Goal: Information Seeking & Learning: Learn about a topic

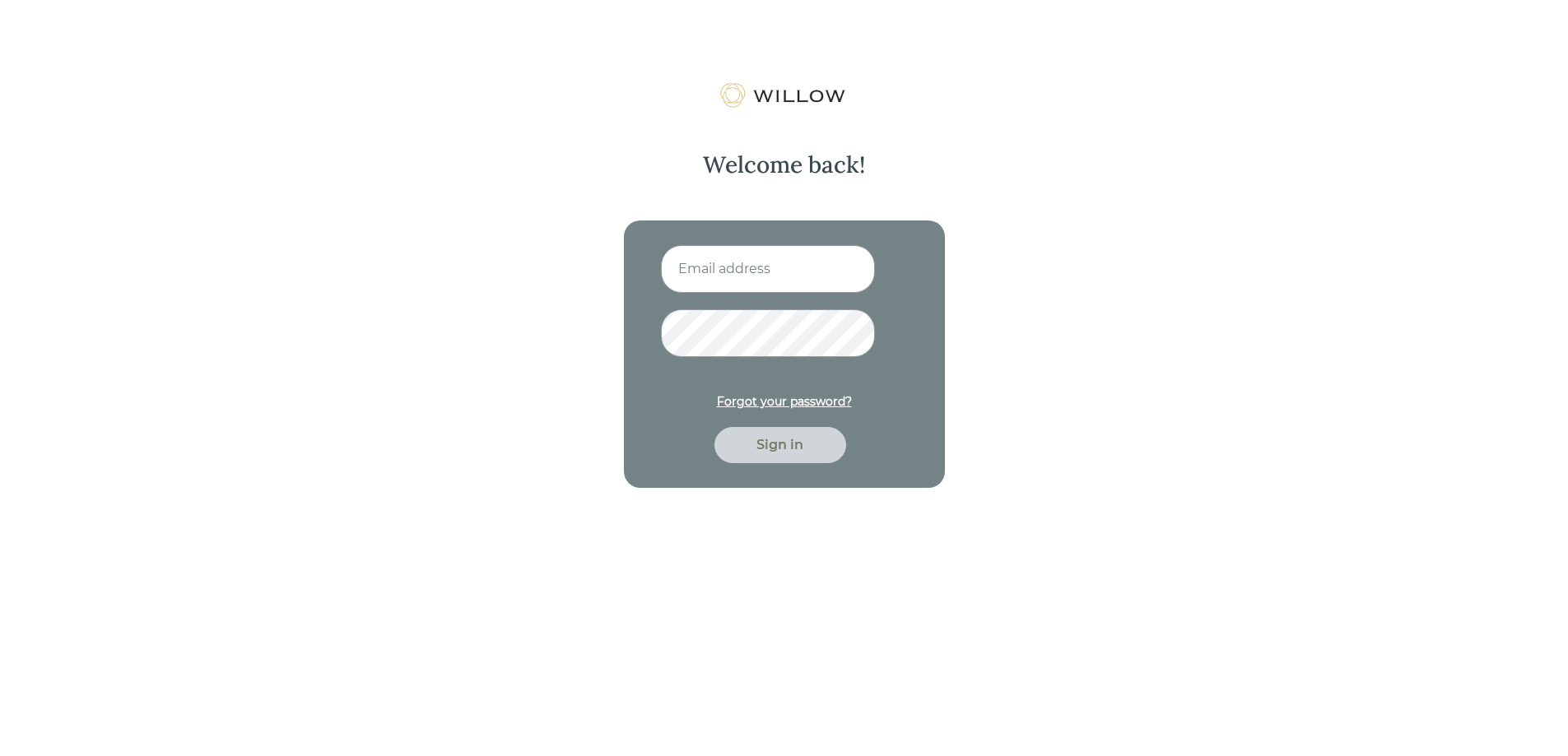
click at [731, 280] on input at bounding box center [767, 268] width 214 height 47
type input "[EMAIL_ADDRESS][DOMAIN_NAME]"
click at [714, 427] on button "Sign in" at bounding box center [780, 445] width 132 height 36
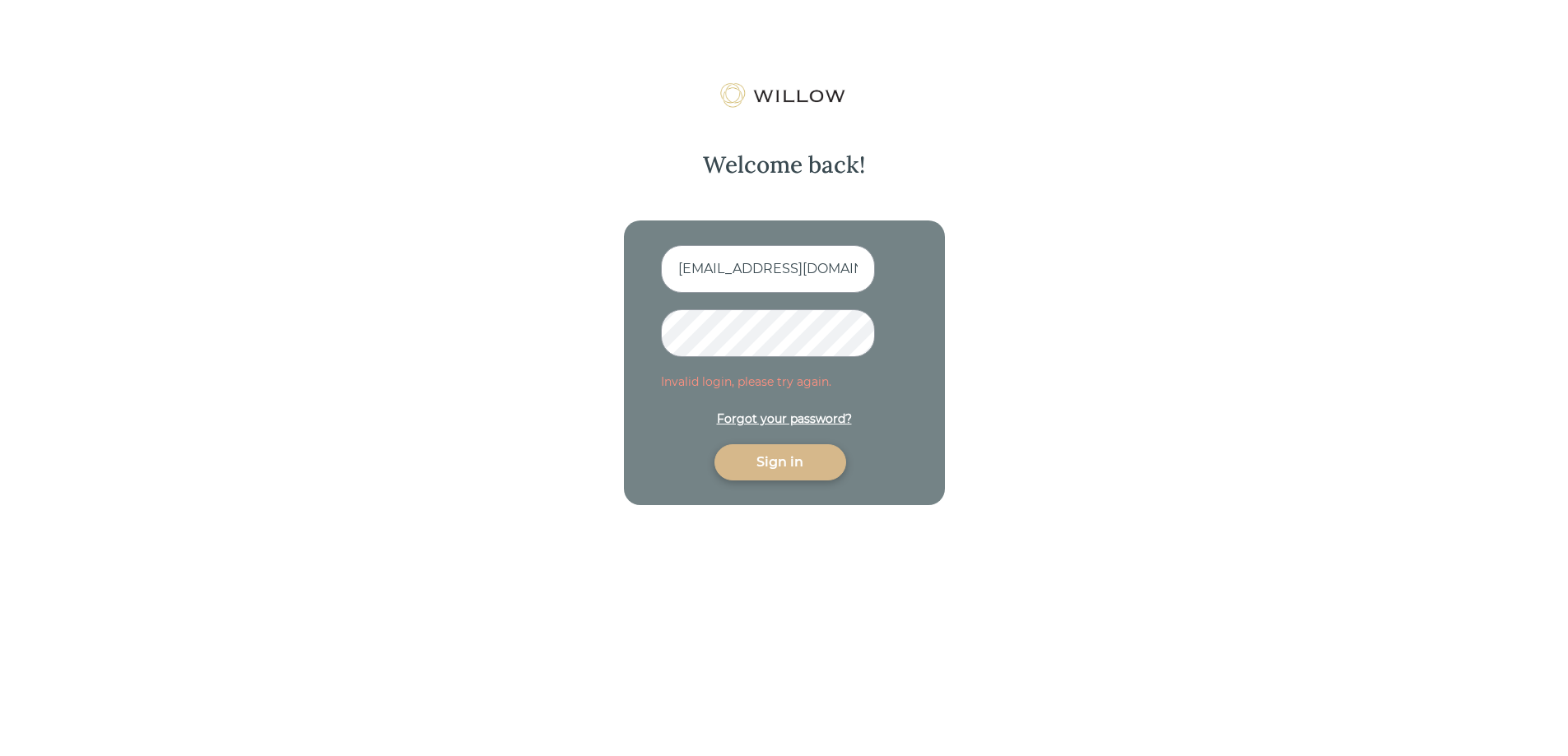
click at [490, 320] on div "Welcome back! [EMAIL_ADDRESS][DOMAIN_NAME] Invalid login, please try again. For…" at bounding box center [784, 461] width 1568 height 756
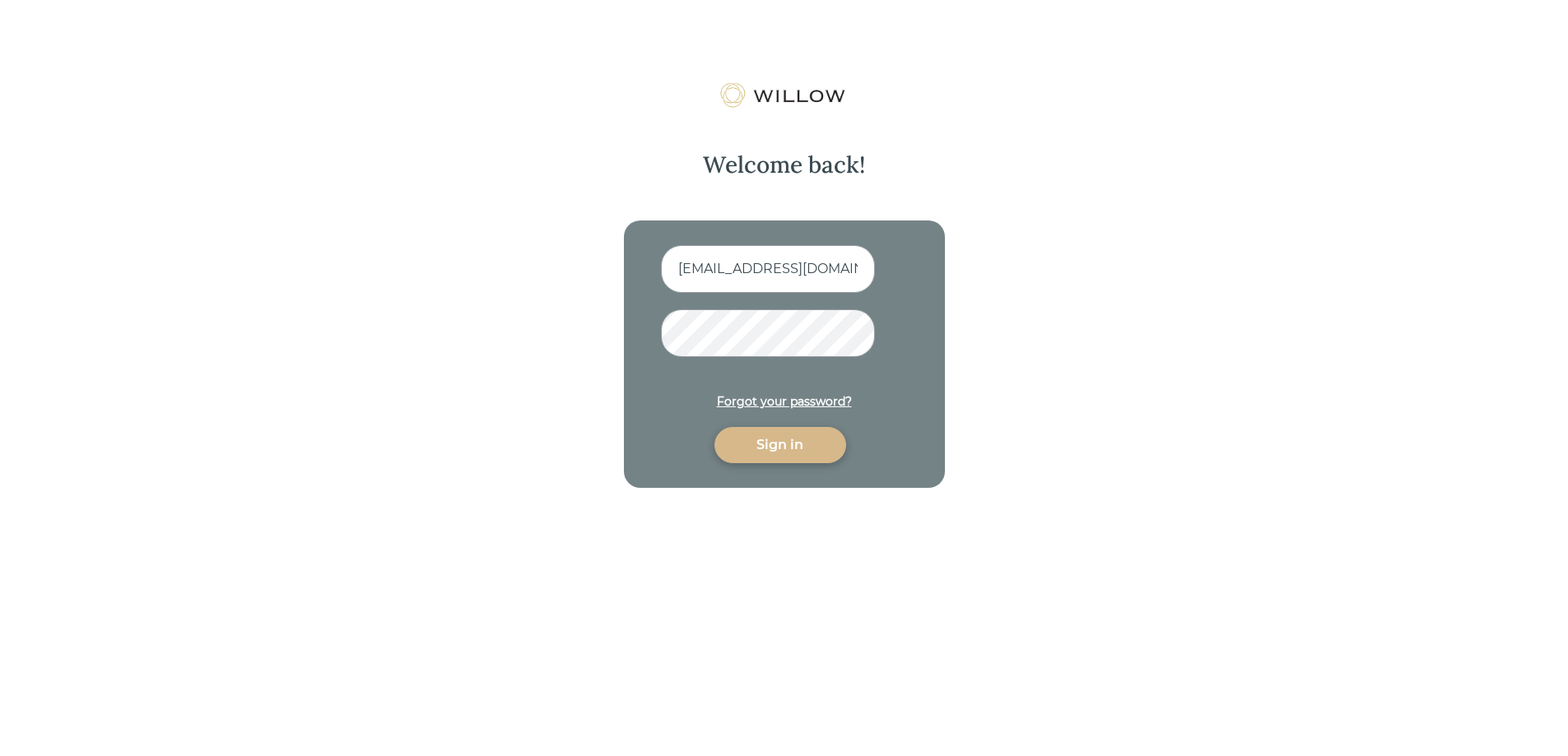
click at [714, 427] on button "Sign in" at bounding box center [780, 445] width 132 height 36
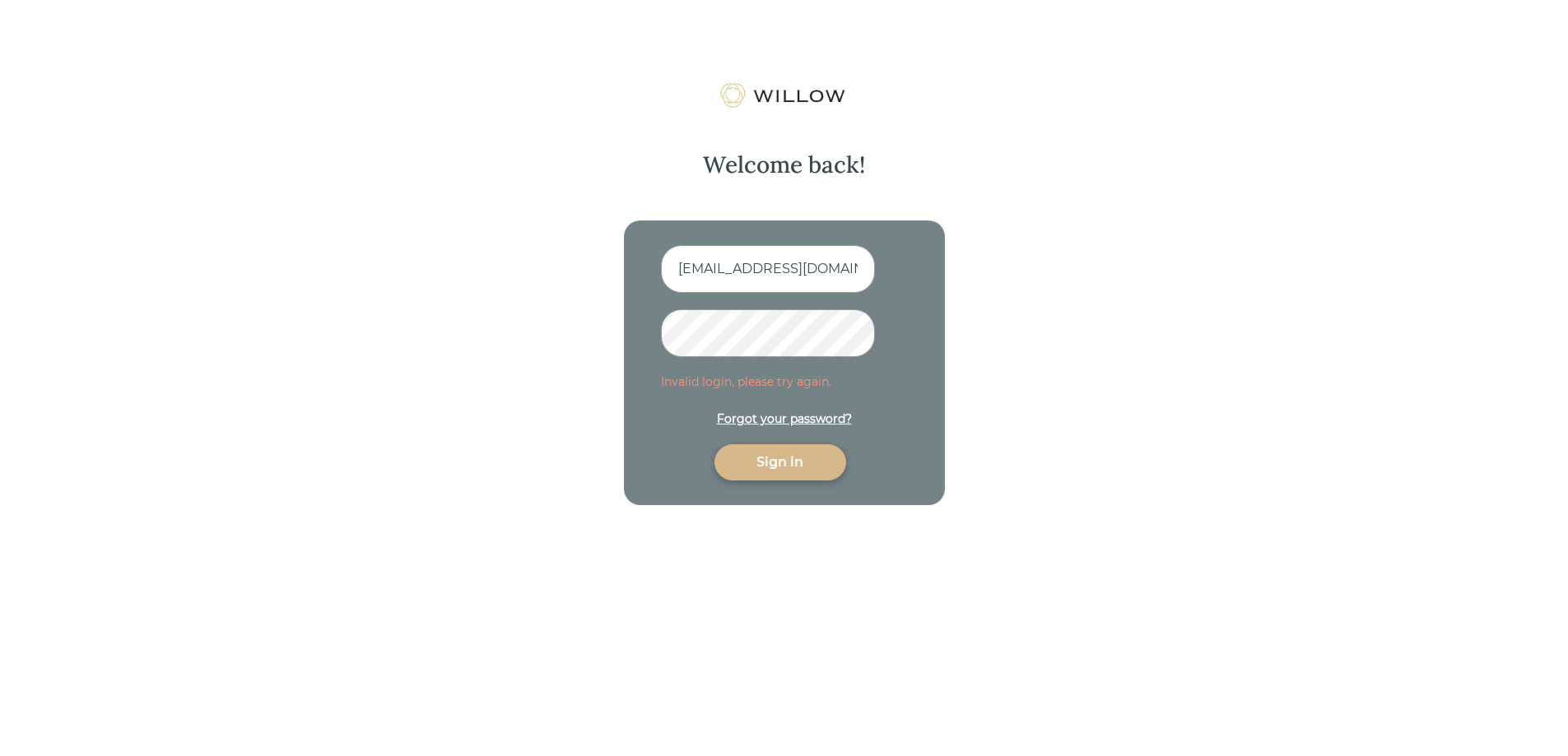
click at [402, 328] on div "Welcome back! [EMAIL_ADDRESS][DOMAIN_NAME] Invalid login, please try again. For…" at bounding box center [784, 461] width 1568 height 756
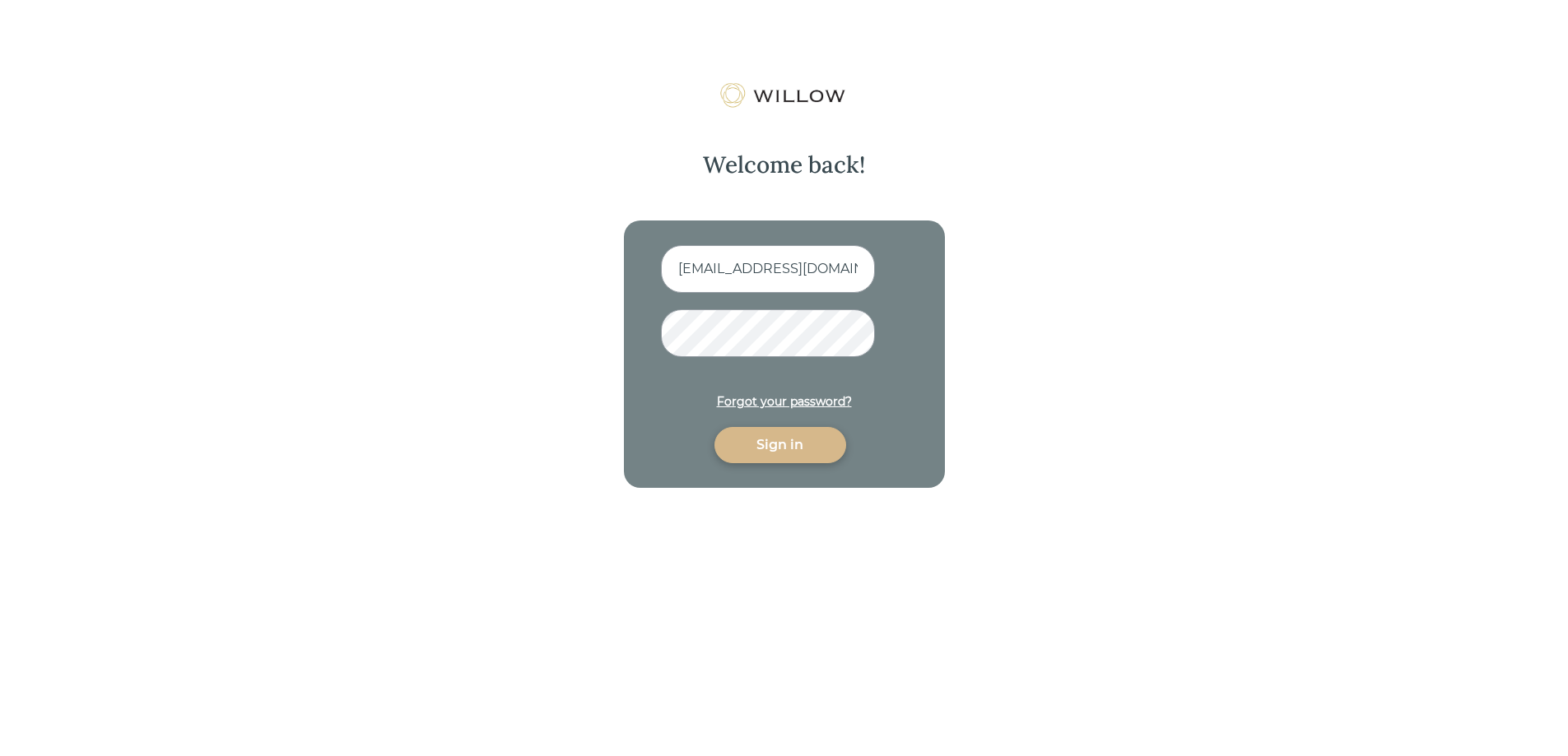
click at [714, 427] on button "Sign in" at bounding box center [780, 445] width 132 height 36
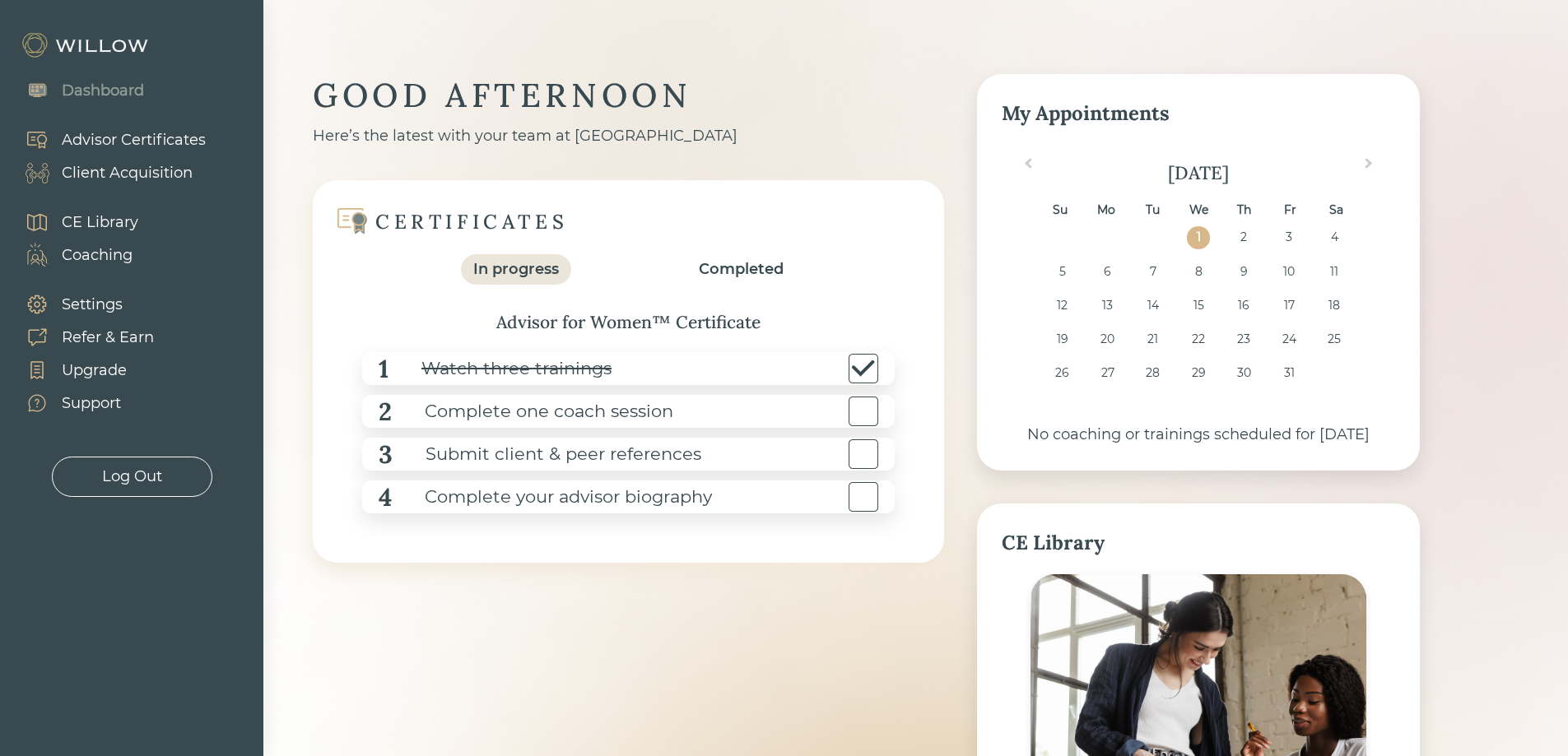
click at [746, 272] on div "Completed" at bounding box center [740, 269] width 85 height 22
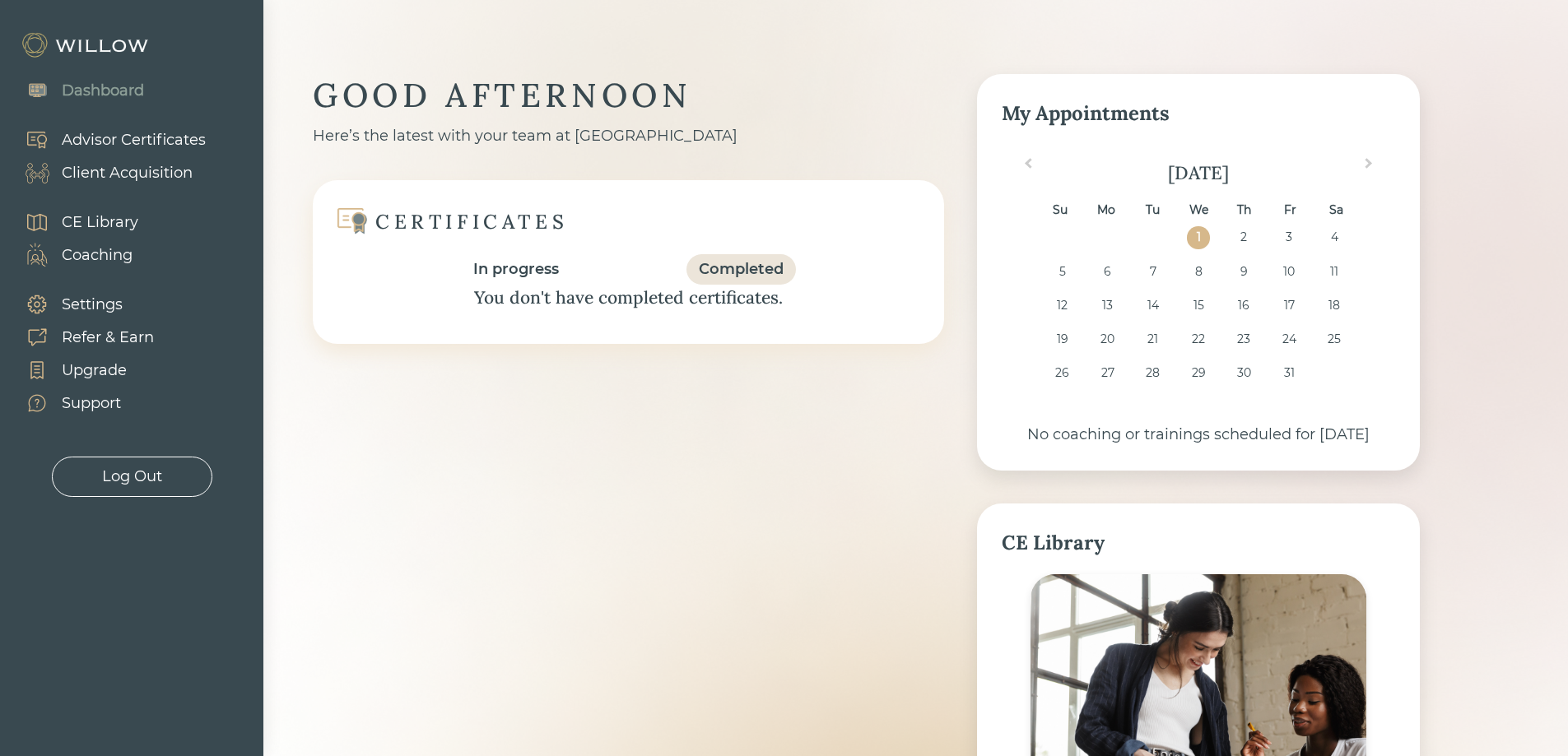
click at [522, 265] on div "In progress" at bounding box center [516, 269] width 85 height 22
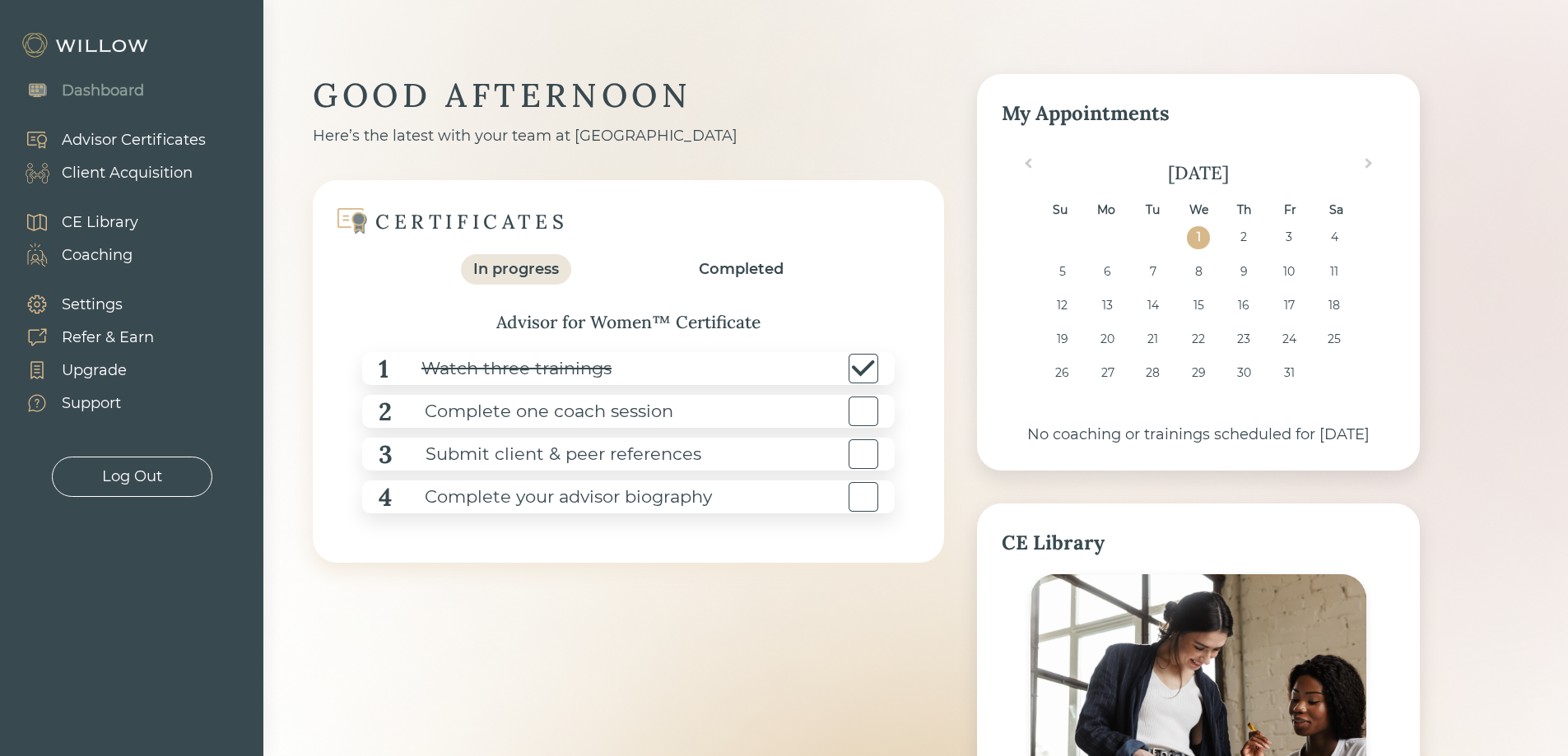
click at [111, 217] on div "CE Library" at bounding box center [99, 223] width 76 height 22
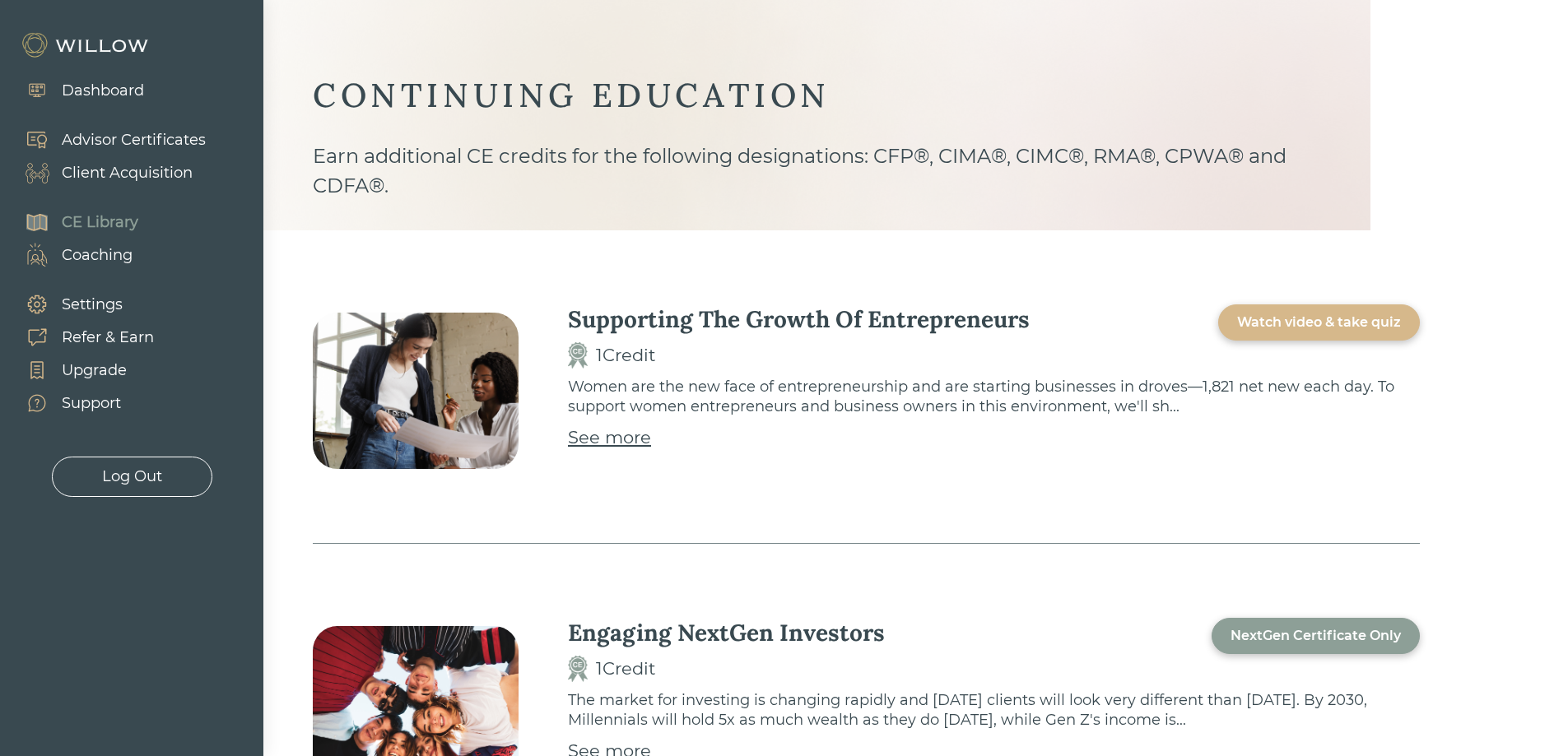
click at [85, 90] on div "Dashboard" at bounding box center [102, 91] width 83 height 22
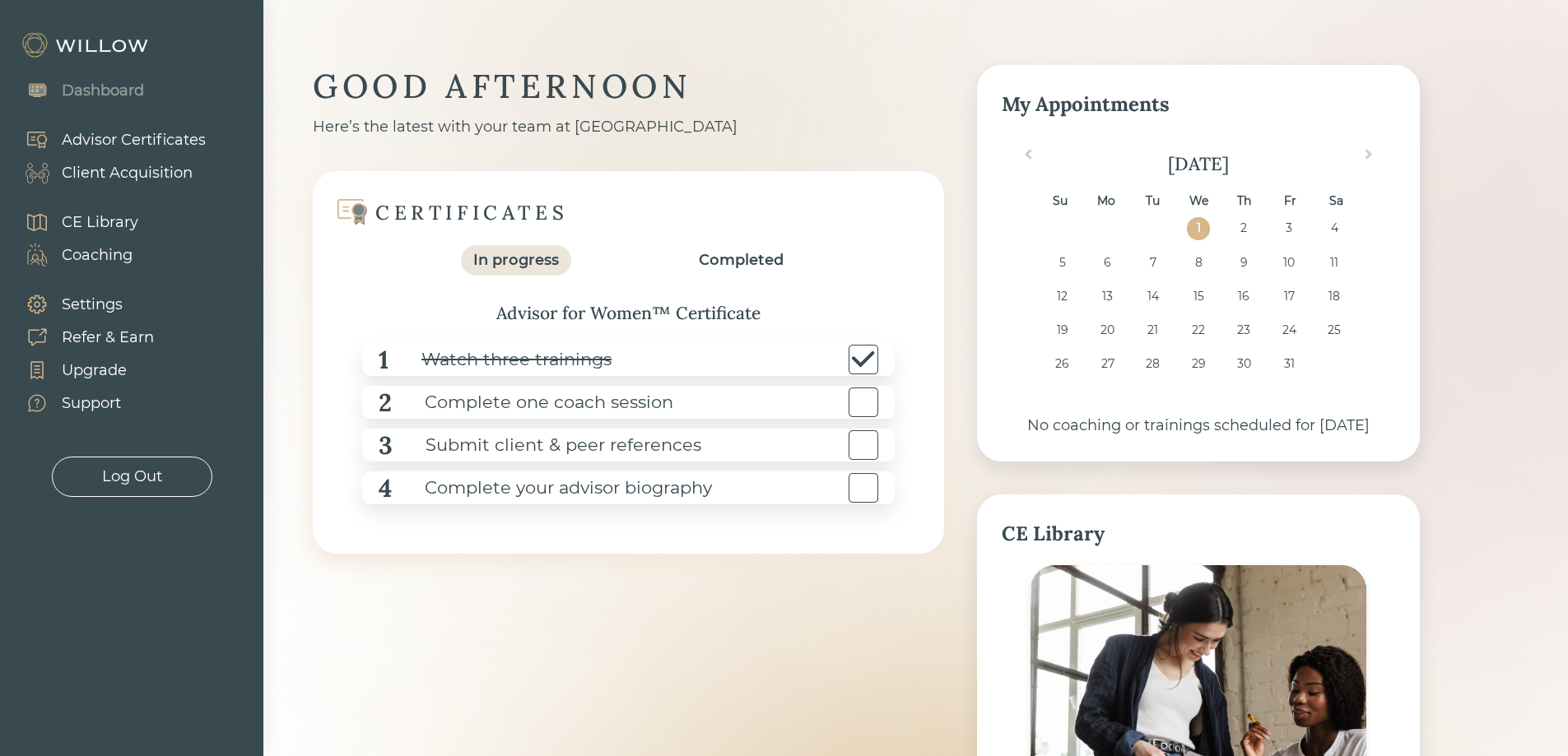
scroll to position [6, 0]
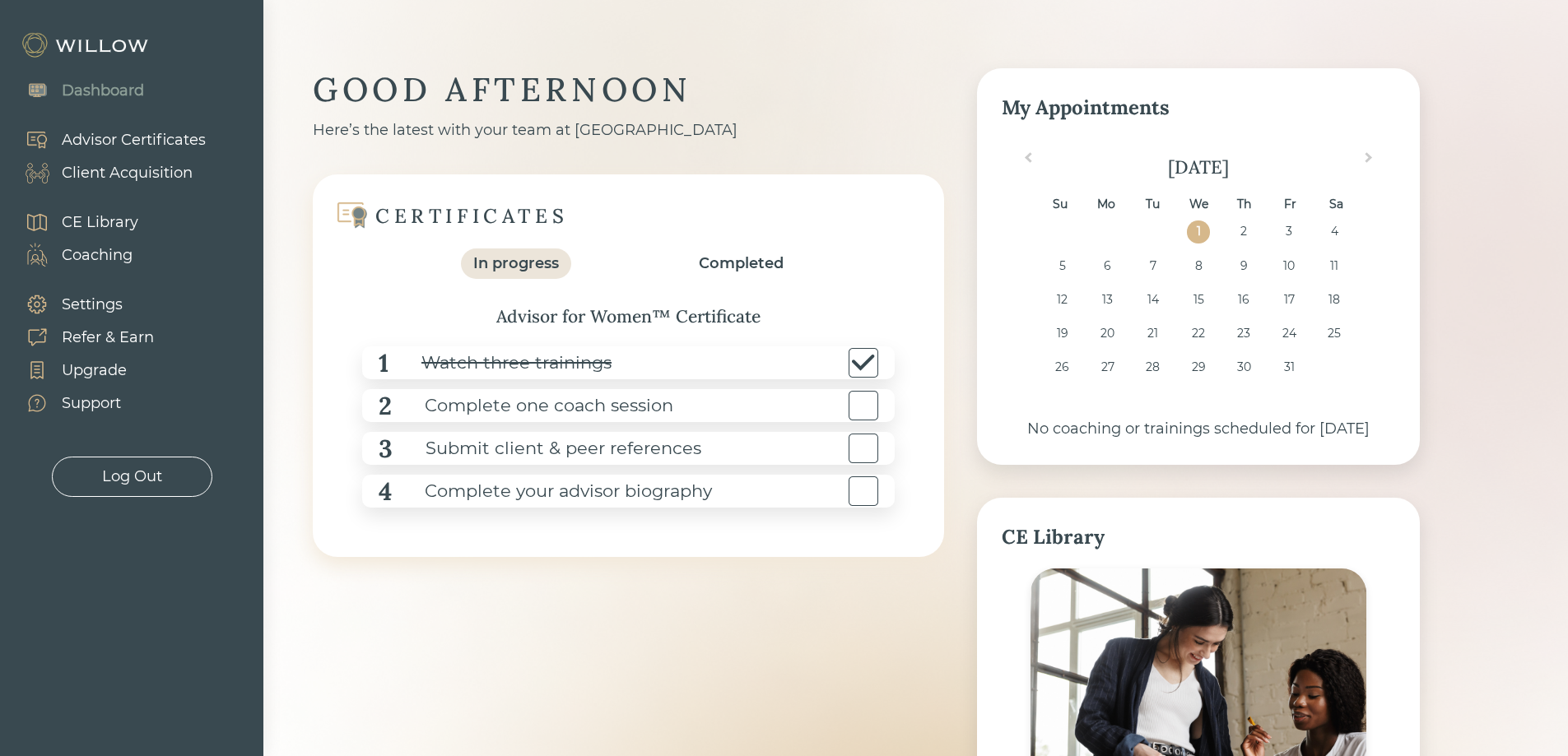
click at [153, 140] on div "Advisor Certificates" at bounding box center [133, 140] width 144 height 22
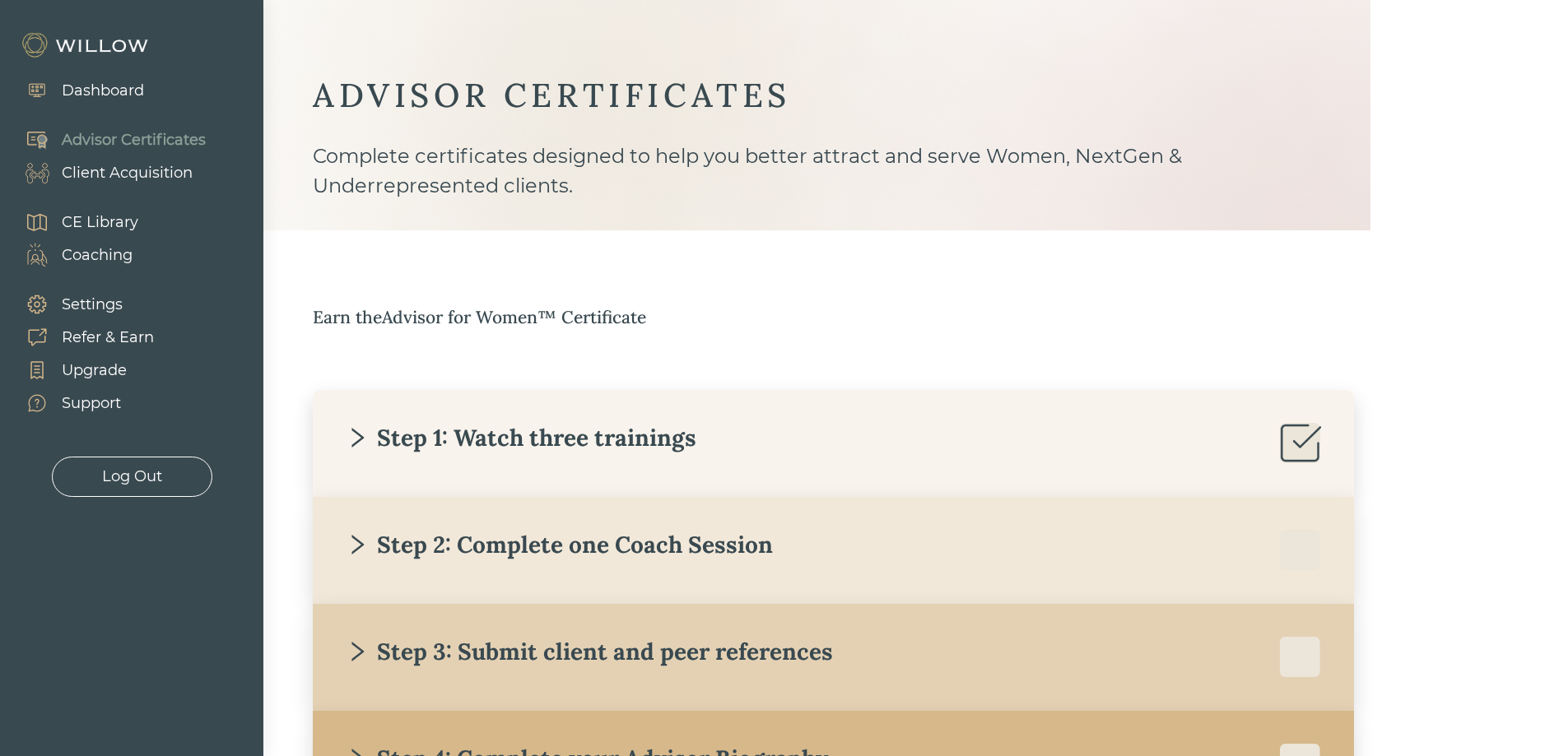
click at [356, 433] on icon "right" at bounding box center [357, 437] width 12 height 20
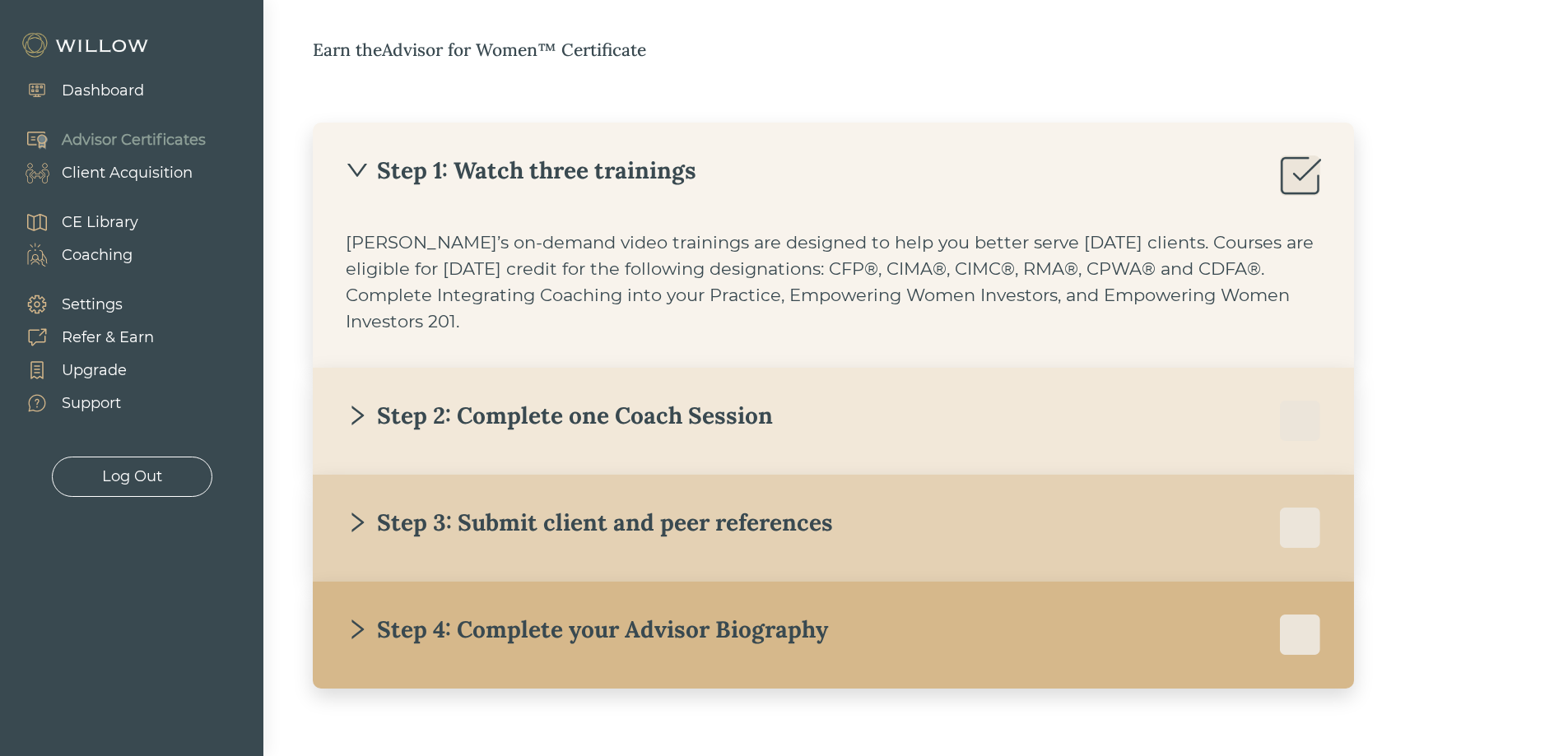
scroll to position [272, 0]
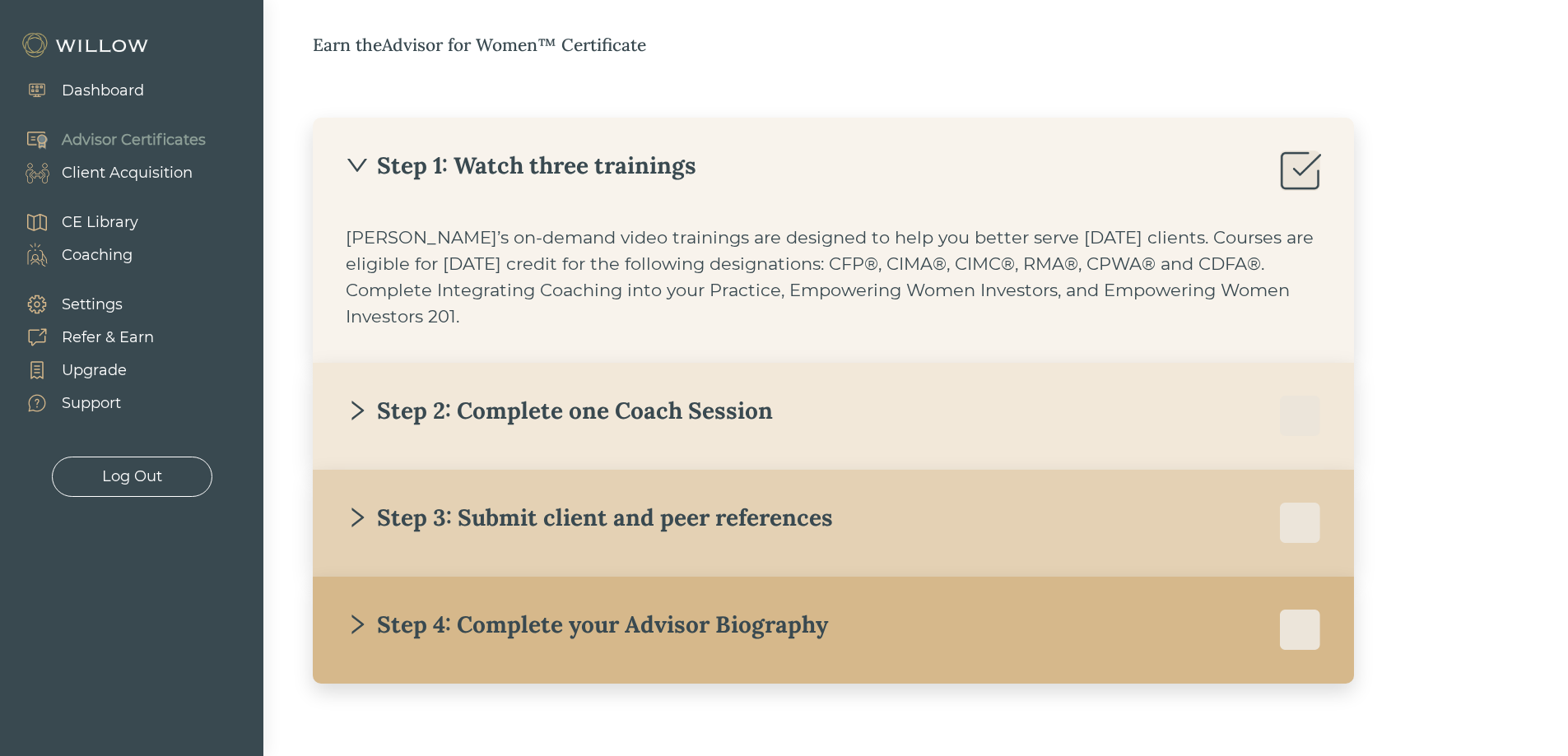
click at [368, 158] on icon "down" at bounding box center [357, 165] width 23 height 23
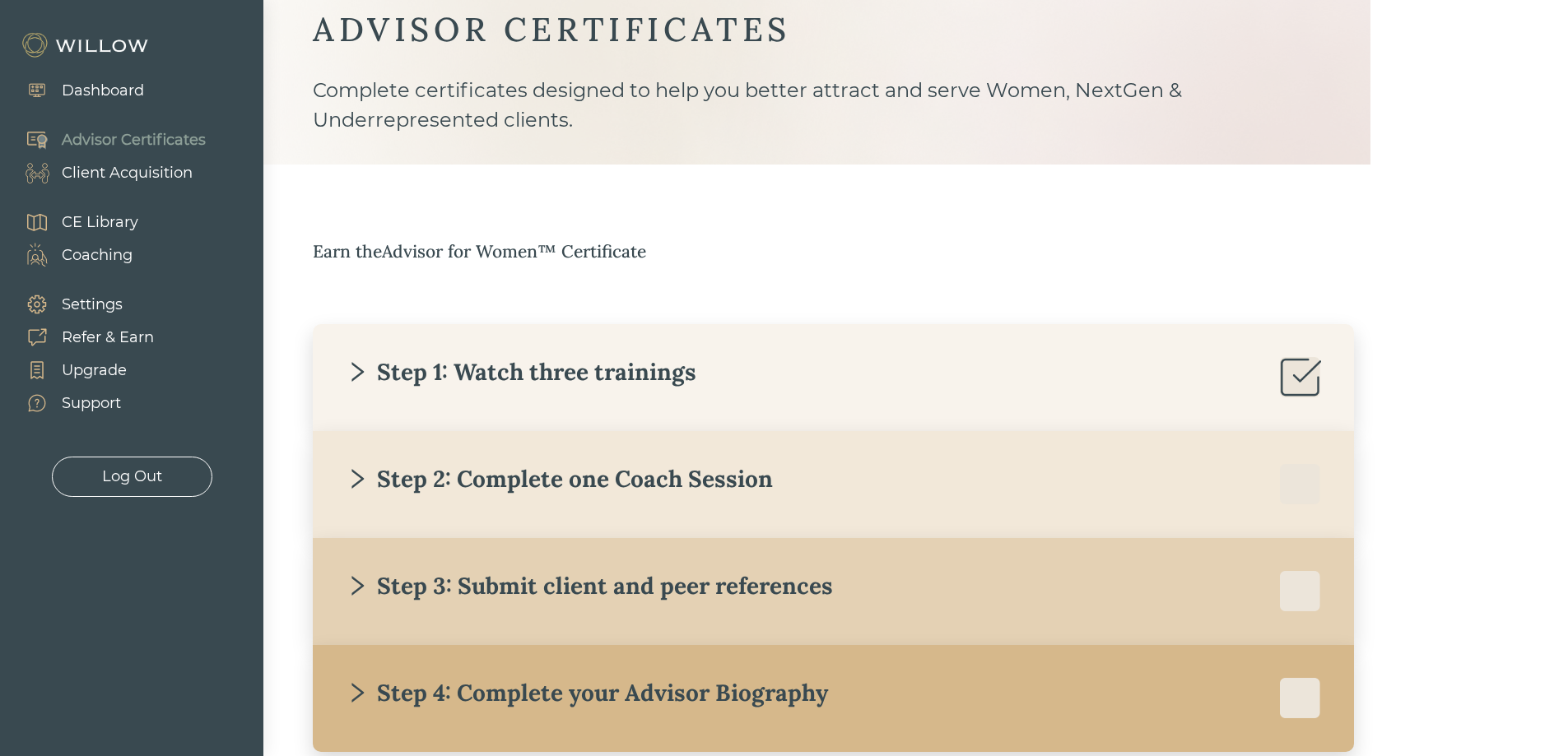
scroll to position [0, 0]
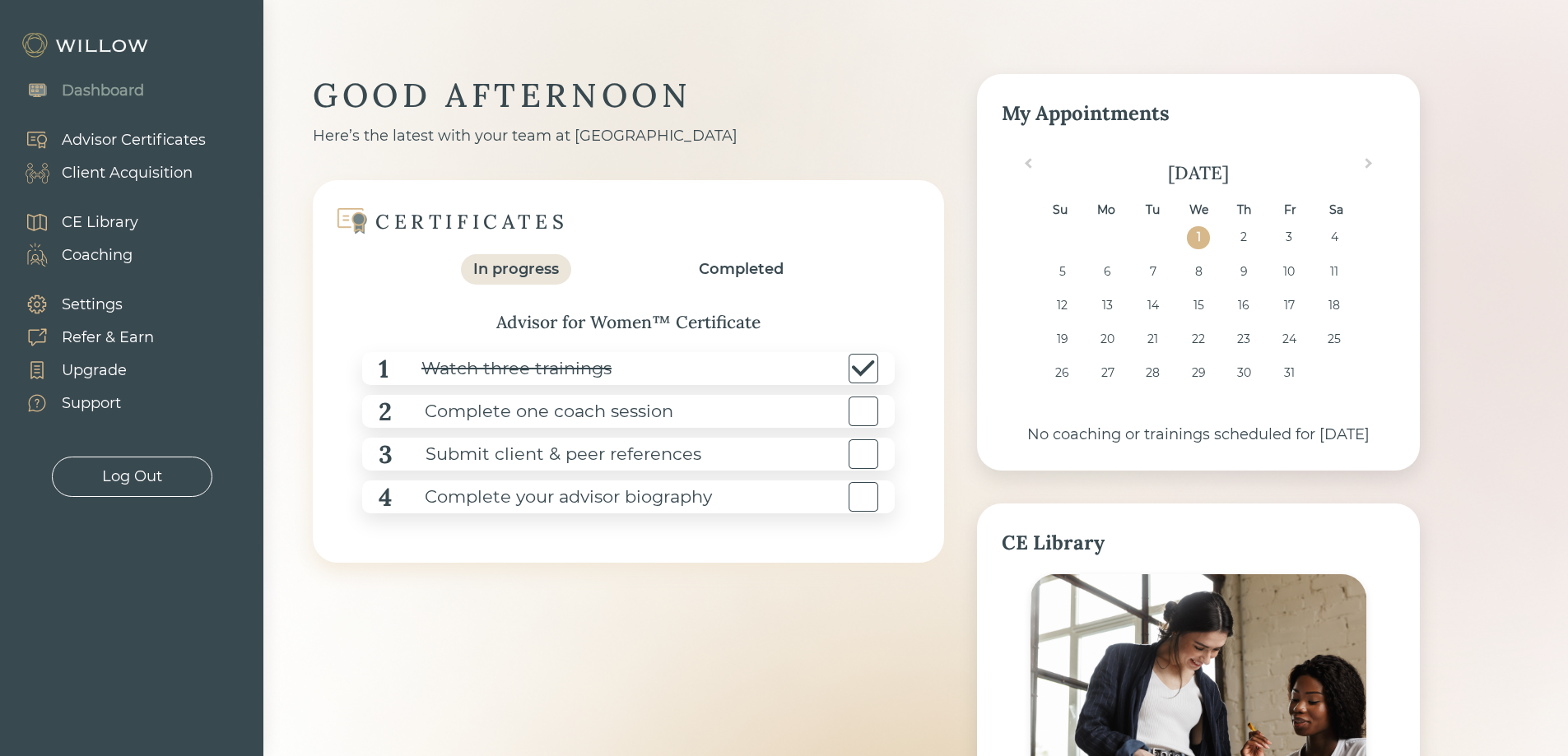
click at [102, 138] on div "Advisor Certificates" at bounding box center [133, 140] width 144 height 22
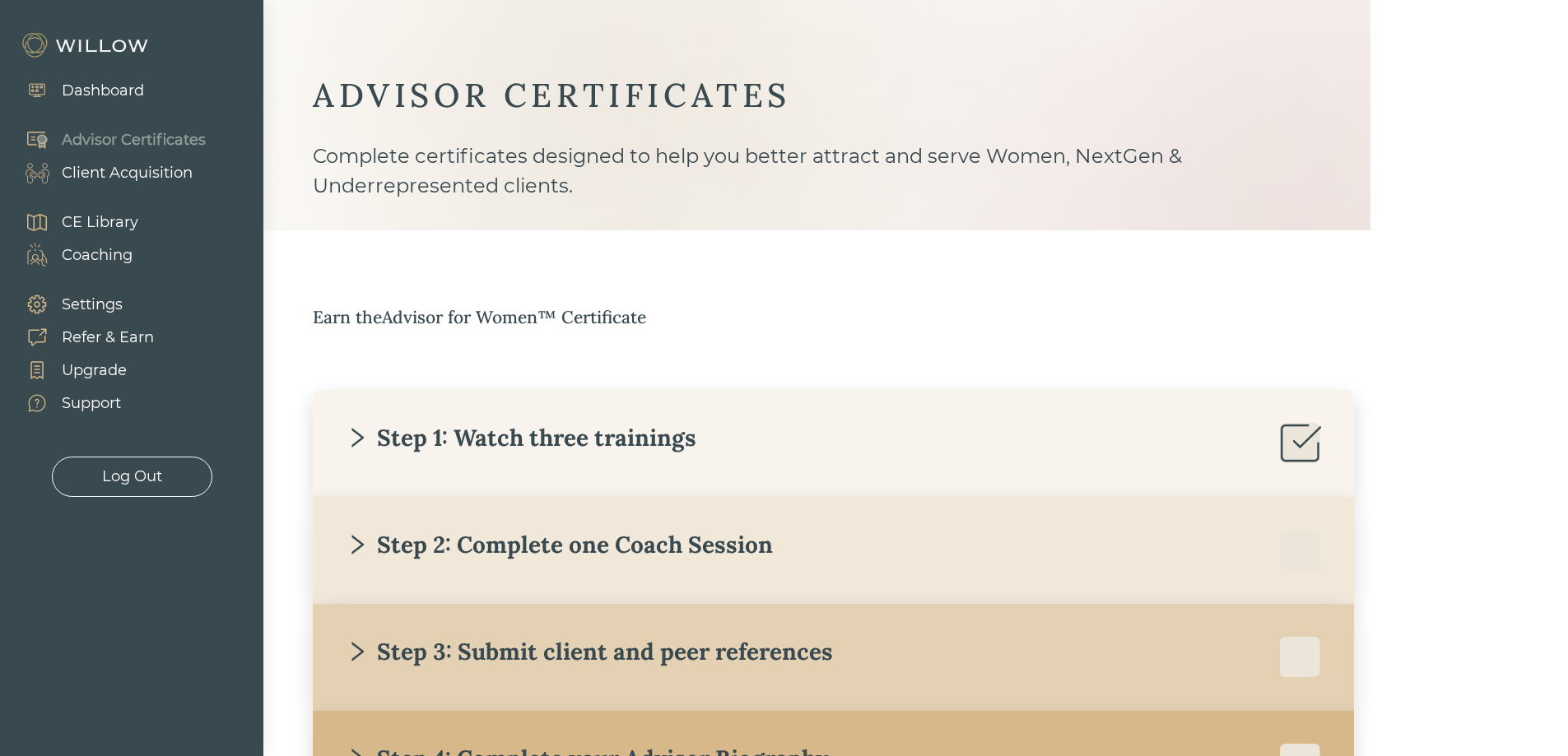
click at [352, 429] on icon "right" at bounding box center [357, 437] width 12 height 20
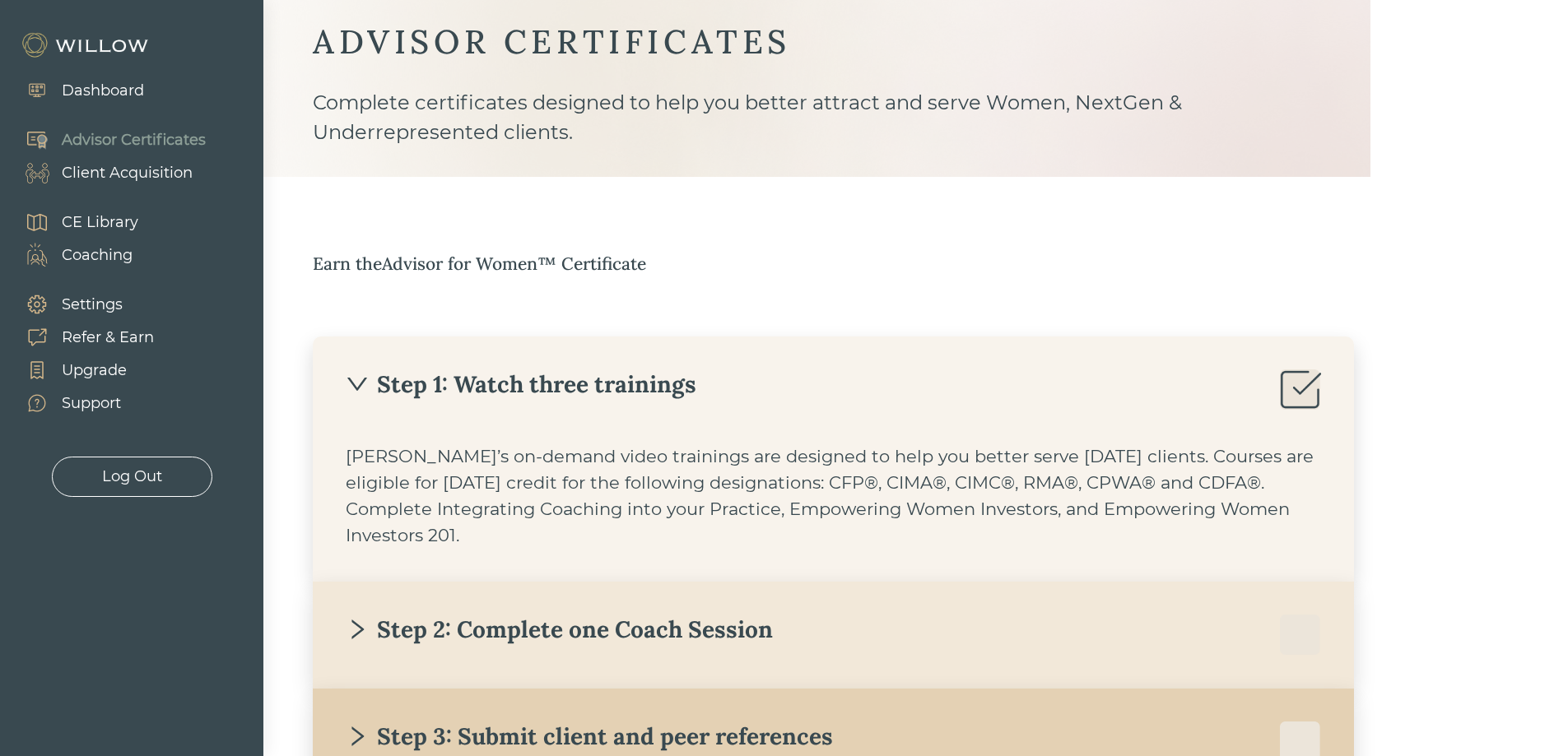
scroll to position [83, 0]
